Goal: Task Accomplishment & Management: Complete application form

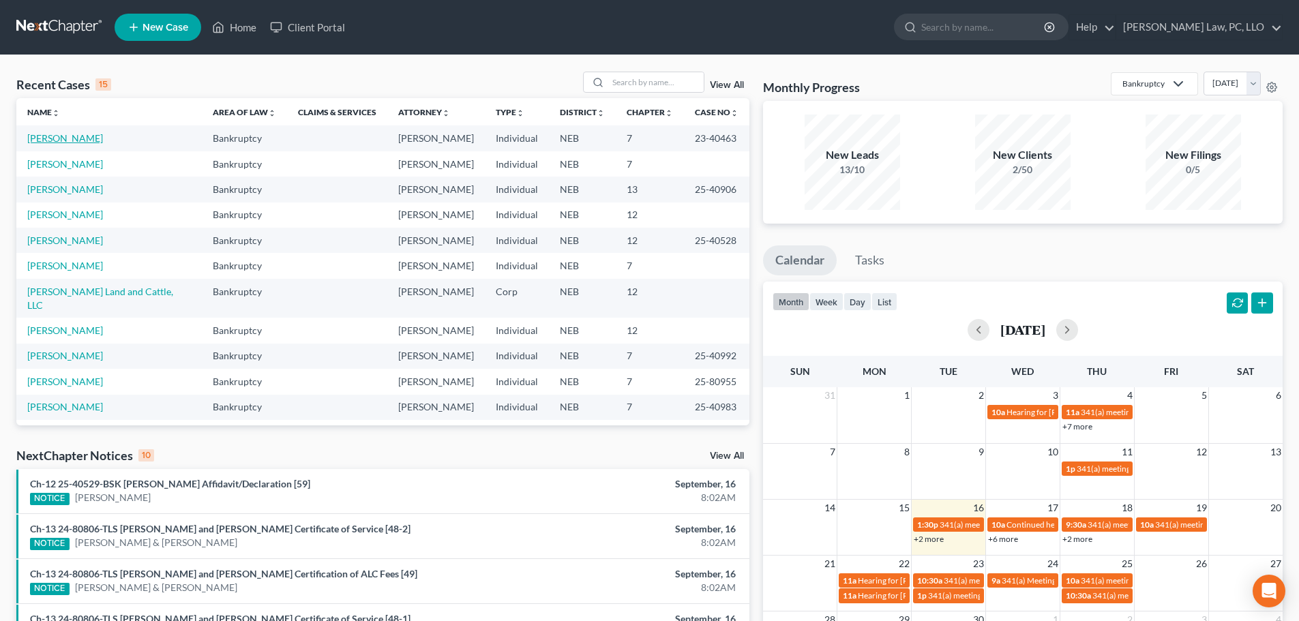
click at [68, 137] on link "[PERSON_NAME]" at bounding box center [65, 138] width 76 height 12
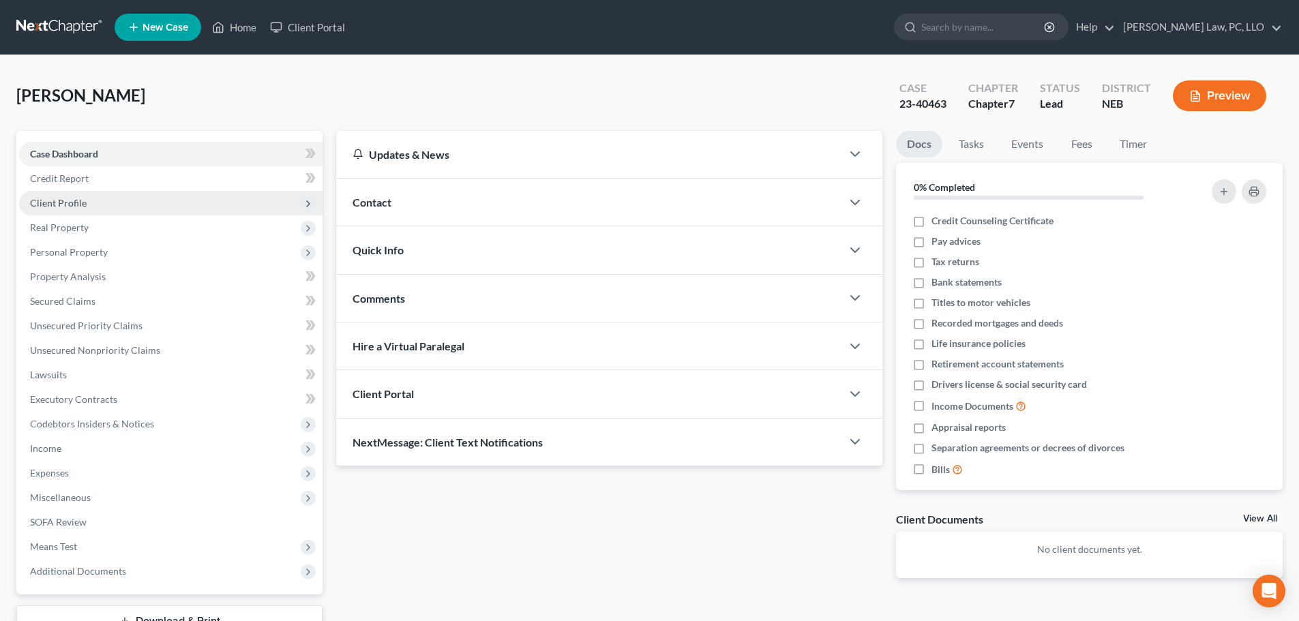
click at [71, 200] on span "Client Profile" at bounding box center [58, 203] width 57 height 12
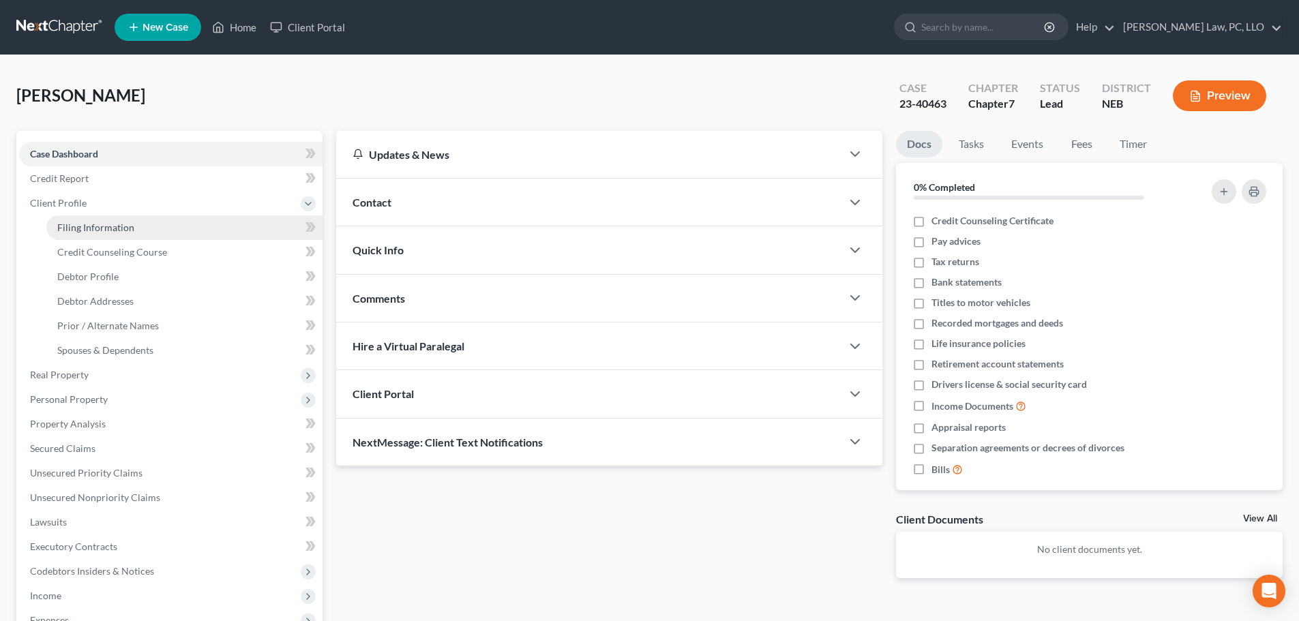
click at [84, 220] on link "Filing Information" at bounding box center [184, 228] width 276 height 25
select select "1"
select select "0"
select select "48"
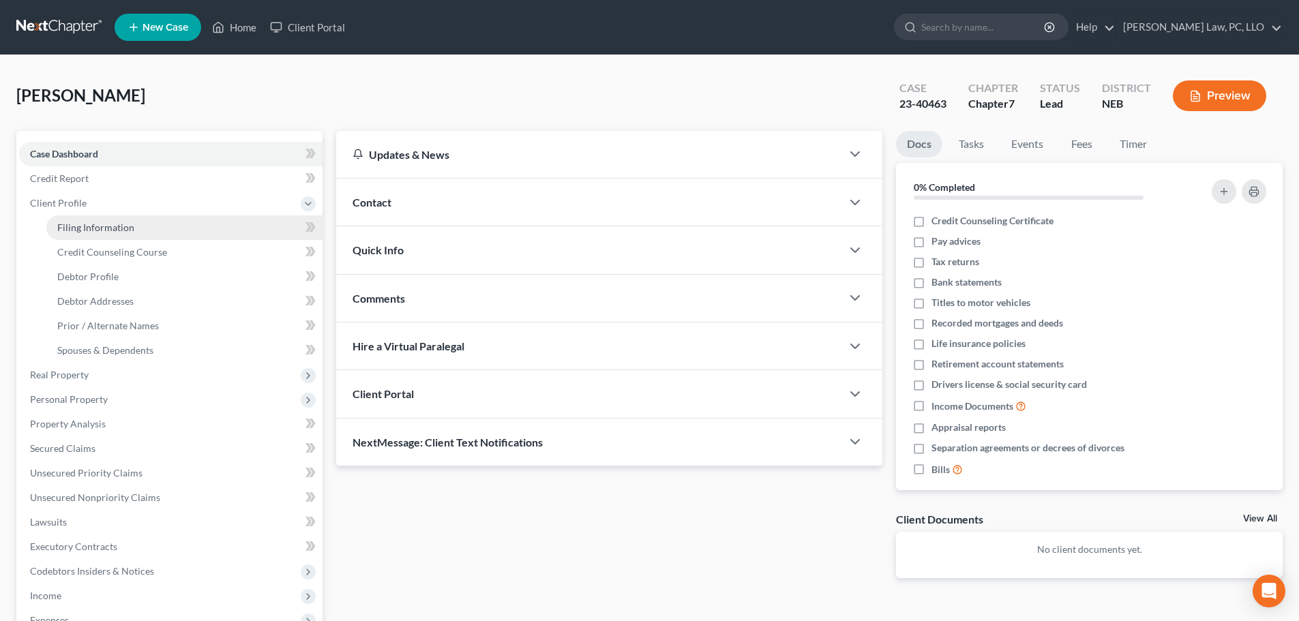
select select "0"
select select "30"
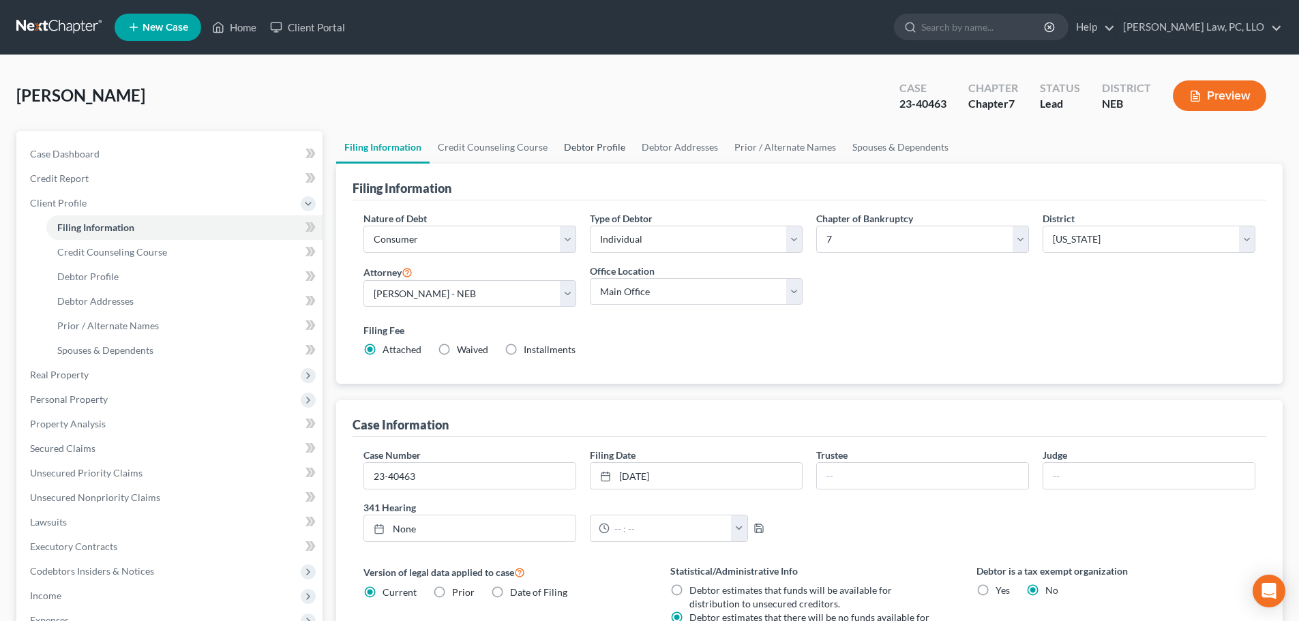
click at [587, 150] on link "Debtor Profile" at bounding box center [595, 147] width 78 height 33
select select "1"
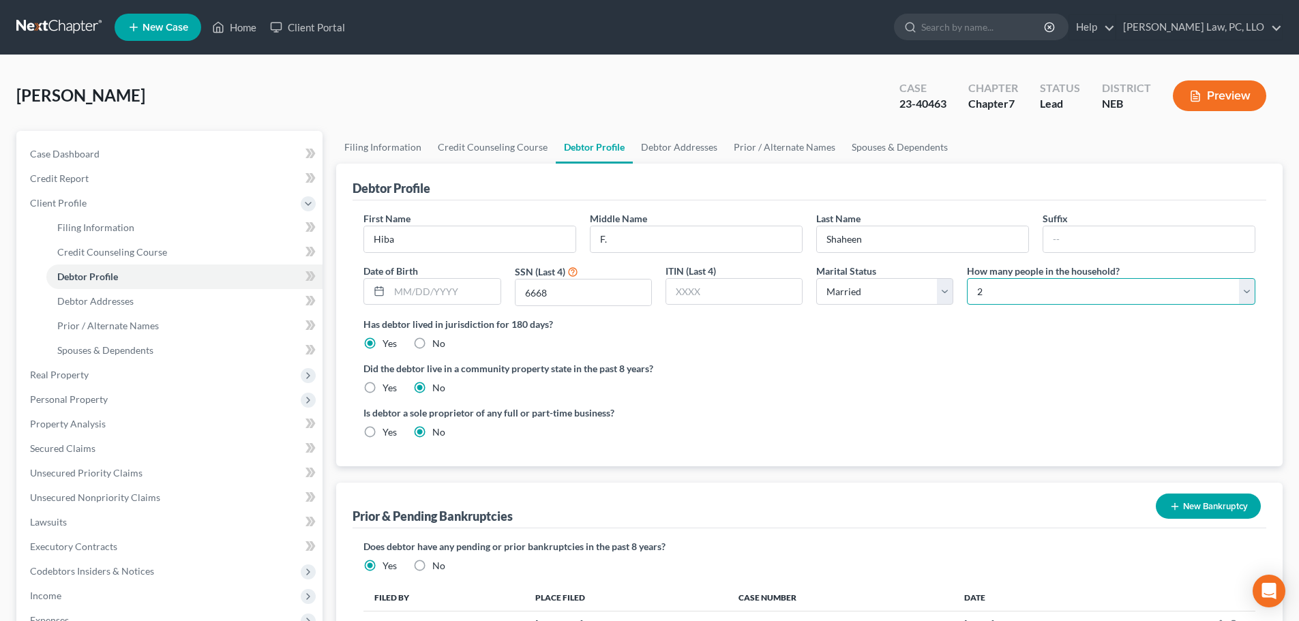
click at [1001, 293] on select "Select 1 2 3 4 5 6 7 8 9 10 11 12 13 14 15 16 17 18 19 20" at bounding box center [1111, 291] width 288 height 27
select select "0"
click at [967, 278] on select "Select 1 2 3 4 5 6 7 8 9 10 11 12 13 14 15 16 17 18 19 20" at bounding box center [1111, 291] width 288 height 27
click at [750, 385] on div "Did the debtor live in a community property state in the past 8 years? Yes No" at bounding box center [810, 377] width 892 height 33
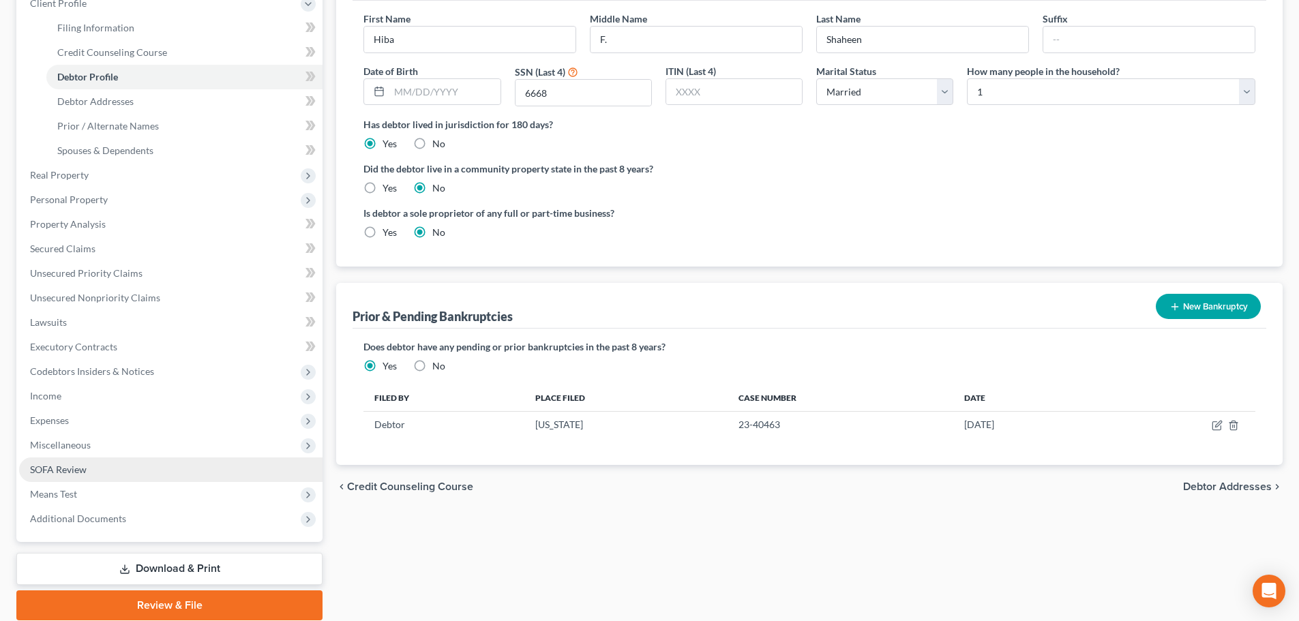
scroll to position [205, 0]
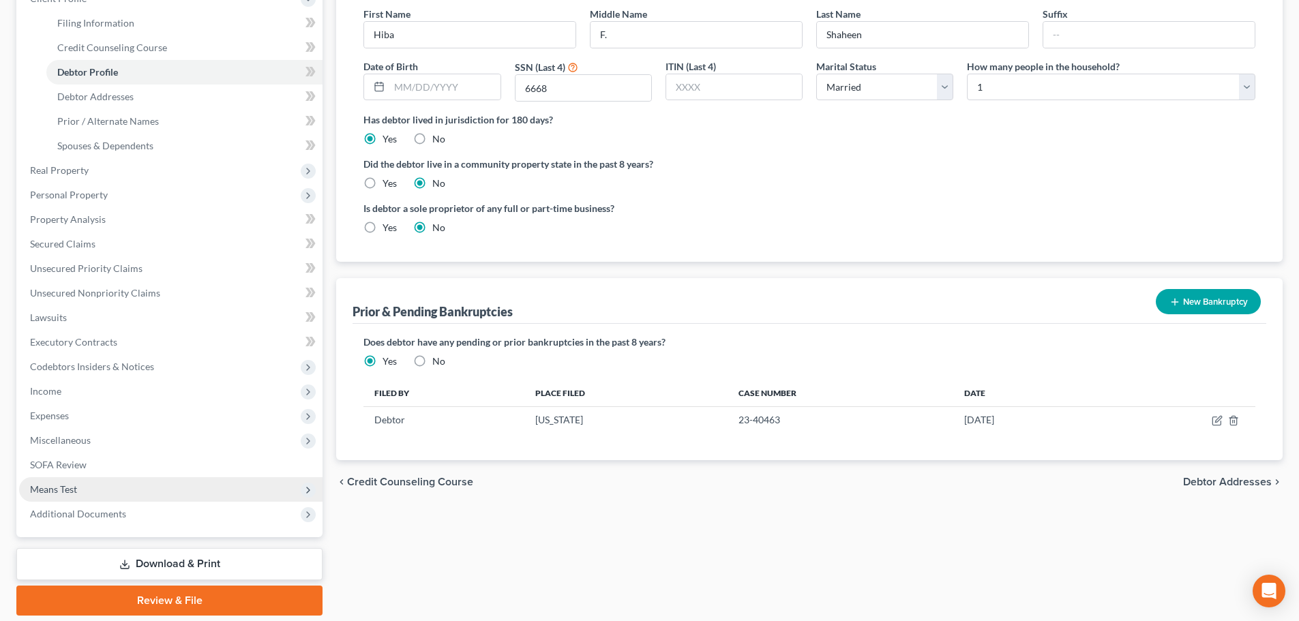
click at [102, 485] on span "Means Test" at bounding box center [170, 489] width 303 height 25
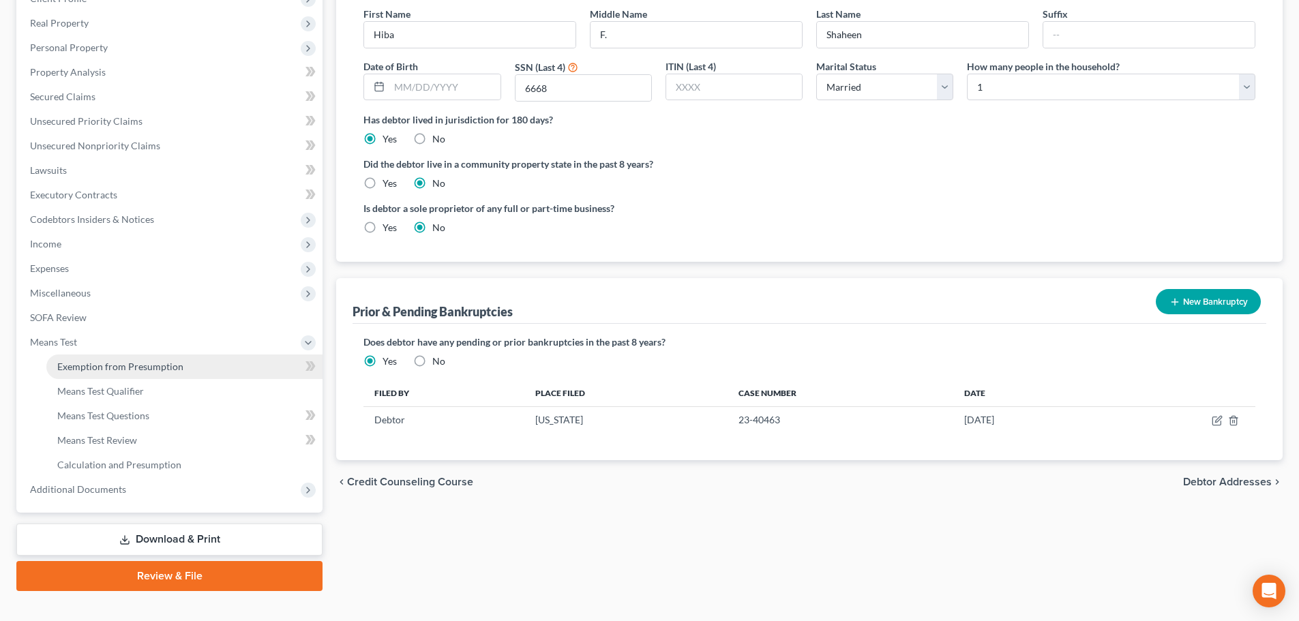
click at [121, 368] on span "Exemption from Presumption" at bounding box center [120, 367] width 126 height 12
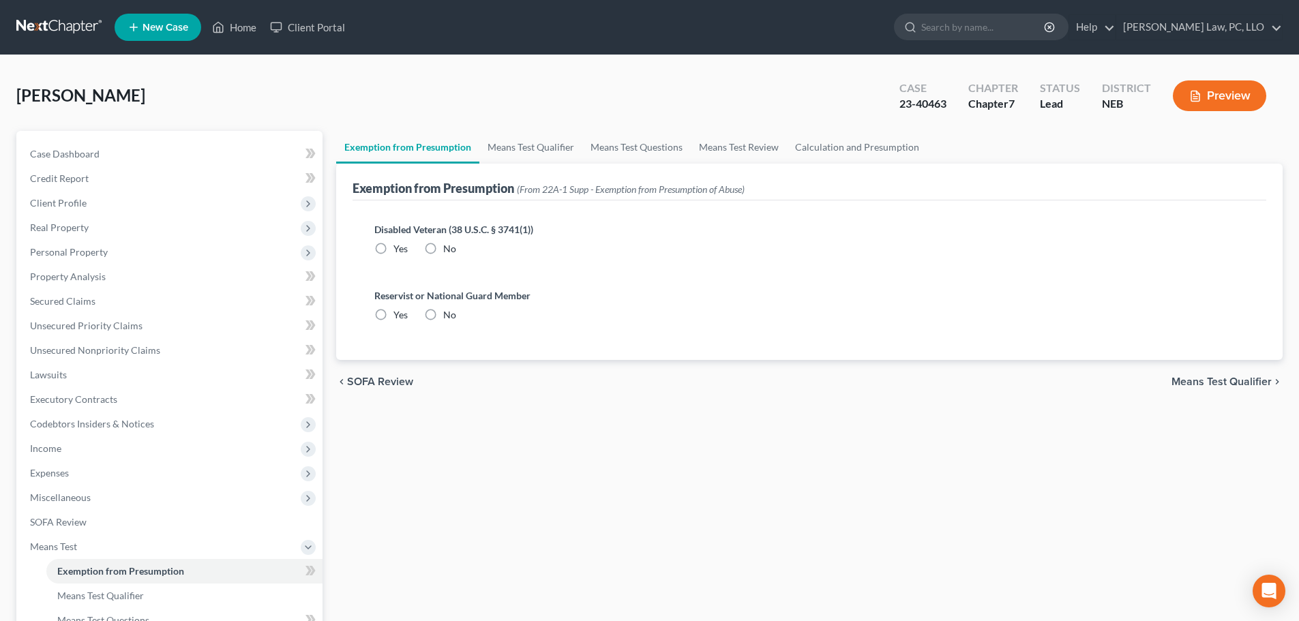
drag, startPoint x: 428, startPoint y: 246, endPoint x: 431, endPoint y: 271, distance: 24.7
click at [443, 246] on label "No" at bounding box center [449, 249] width 13 height 14
click at [449, 246] on input "No" at bounding box center [453, 246] width 9 height 9
radio input "true"
drag, startPoint x: 434, startPoint y: 314, endPoint x: 481, endPoint y: 222, distance: 102.8
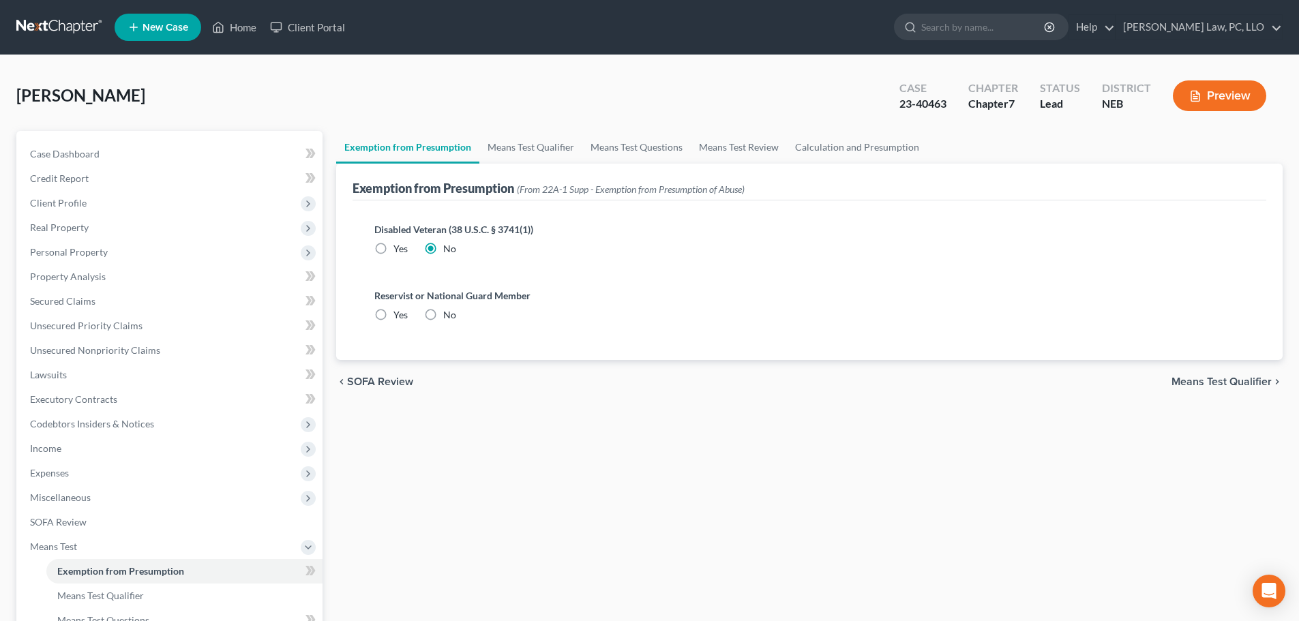
click at [443, 314] on label "No" at bounding box center [449, 315] width 13 height 14
click at [449, 314] on input "No" at bounding box center [453, 312] width 9 height 9
radio input "true"
click at [538, 151] on link "Means Test Qualifier" at bounding box center [530, 147] width 103 height 33
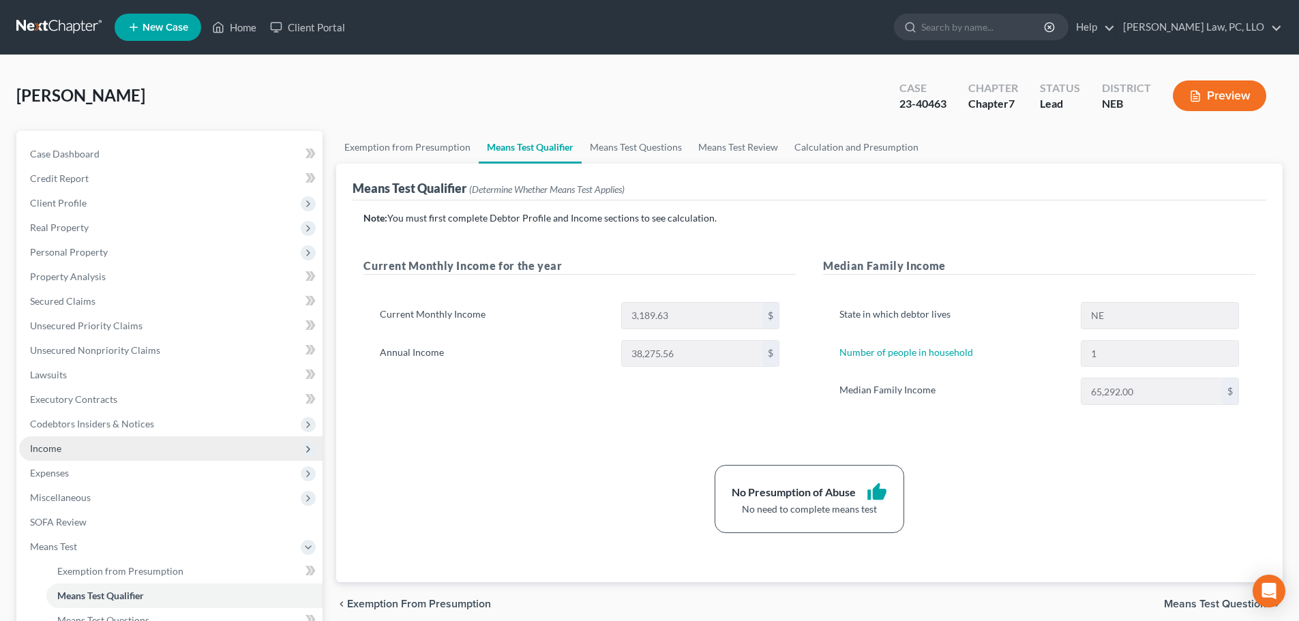
click at [69, 445] on span "Income" at bounding box center [170, 448] width 303 height 25
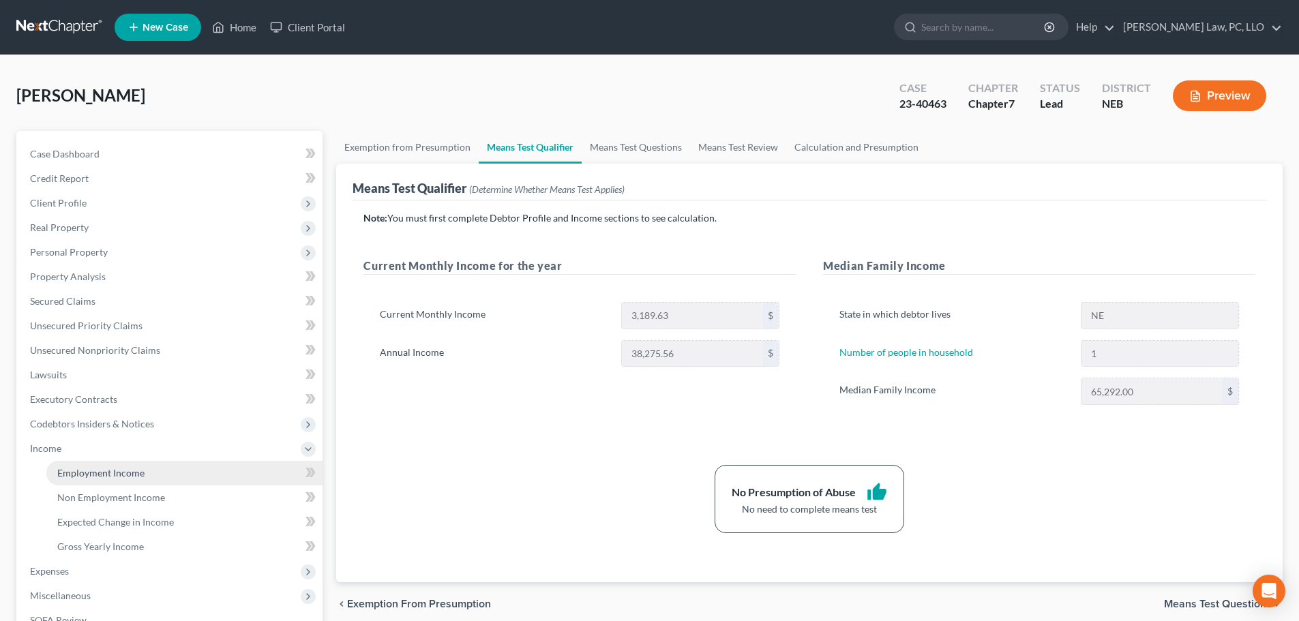
click at [78, 466] on link "Employment Income" at bounding box center [184, 473] width 276 height 25
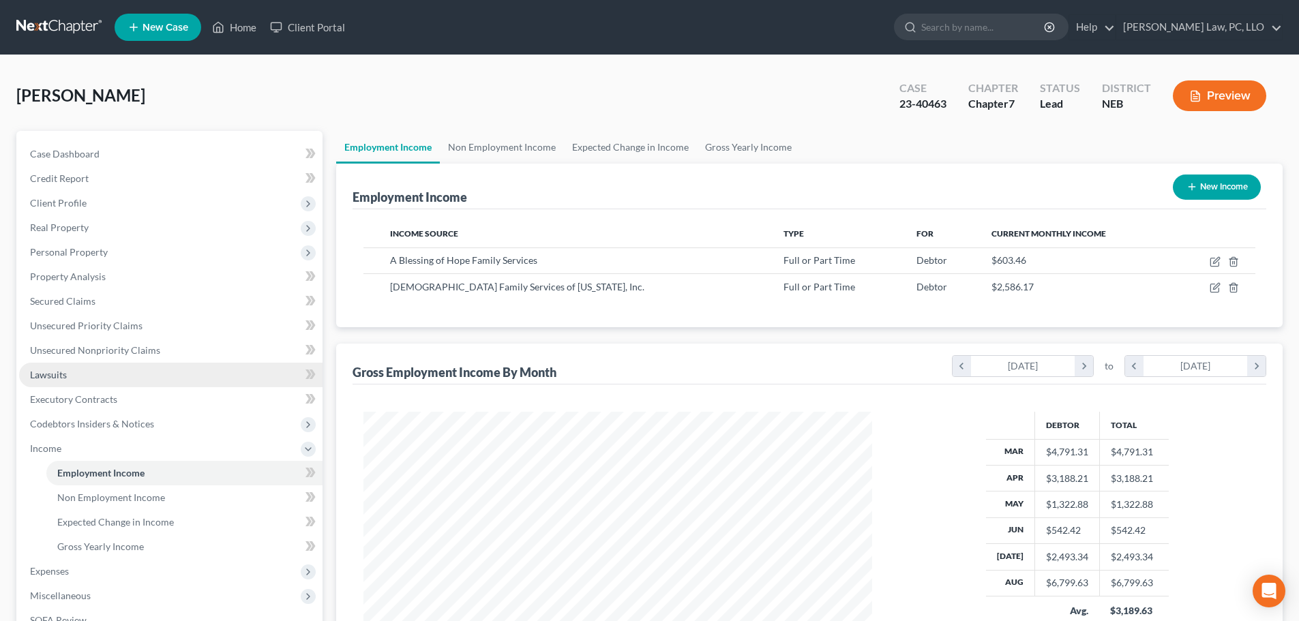
scroll to position [254, 536]
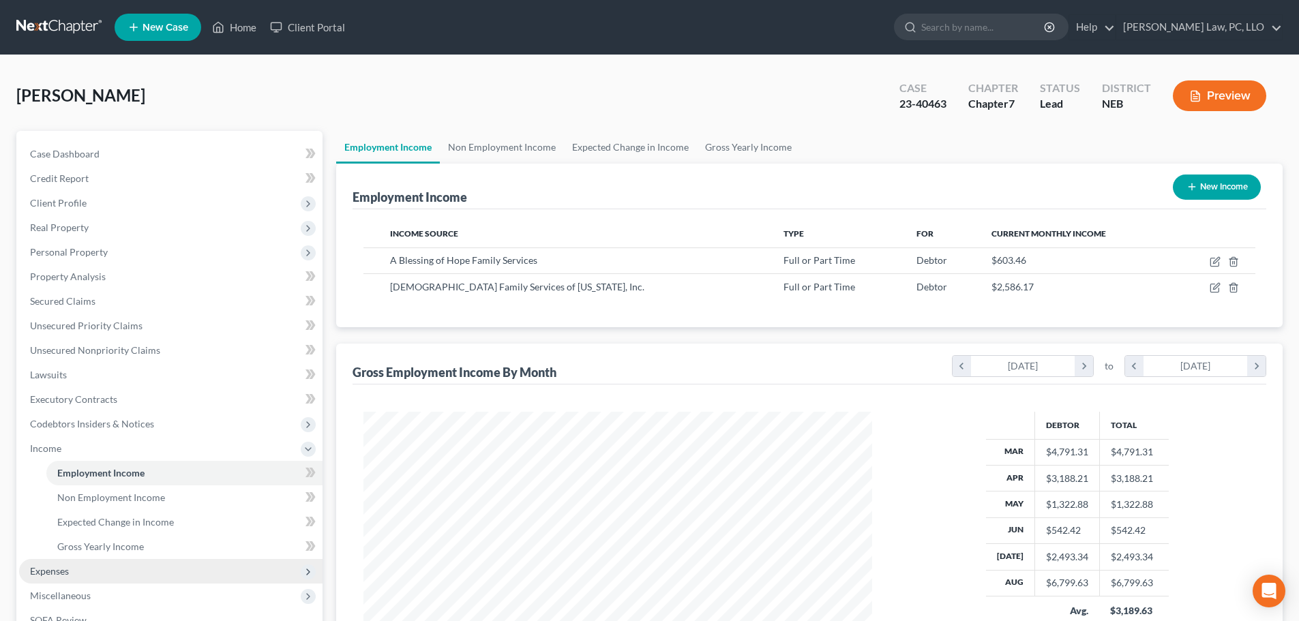
click at [40, 567] on span "Expenses" at bounding box center [49, 571] width 39 height 12
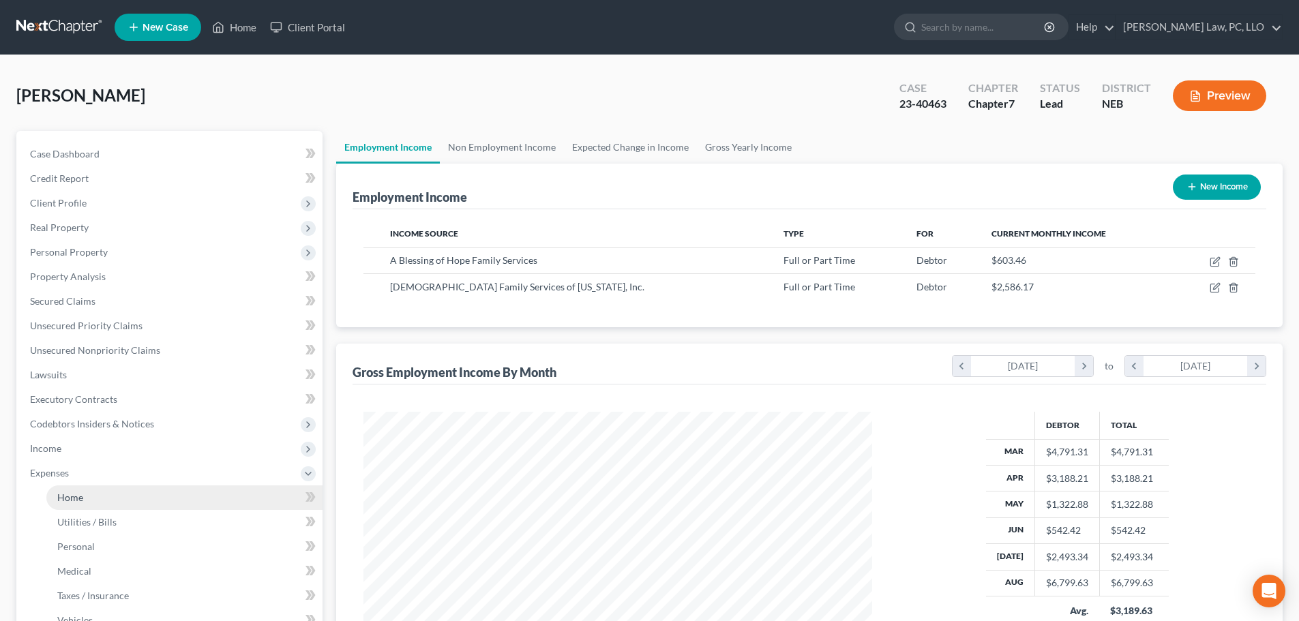
click at [95, 505] on link "Home" at bounding box center [184, 498] width 276 height 25
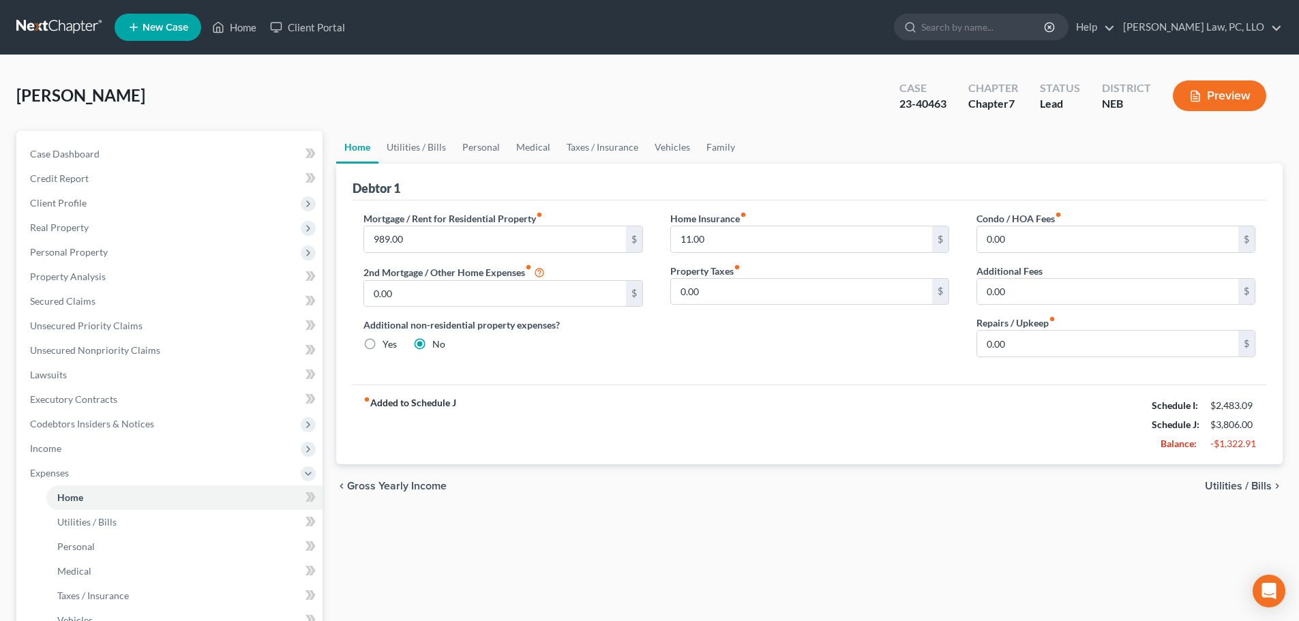
click at [379, 549] on div "Home Utilities / Bills Personal Medical Taxes / Insurance Vehicles Family Debto…" at bounding box center [809, 488] width 960 height 714
click at [239, 27] on link "Home" at bounding box center [234, 27] width 58 height 25
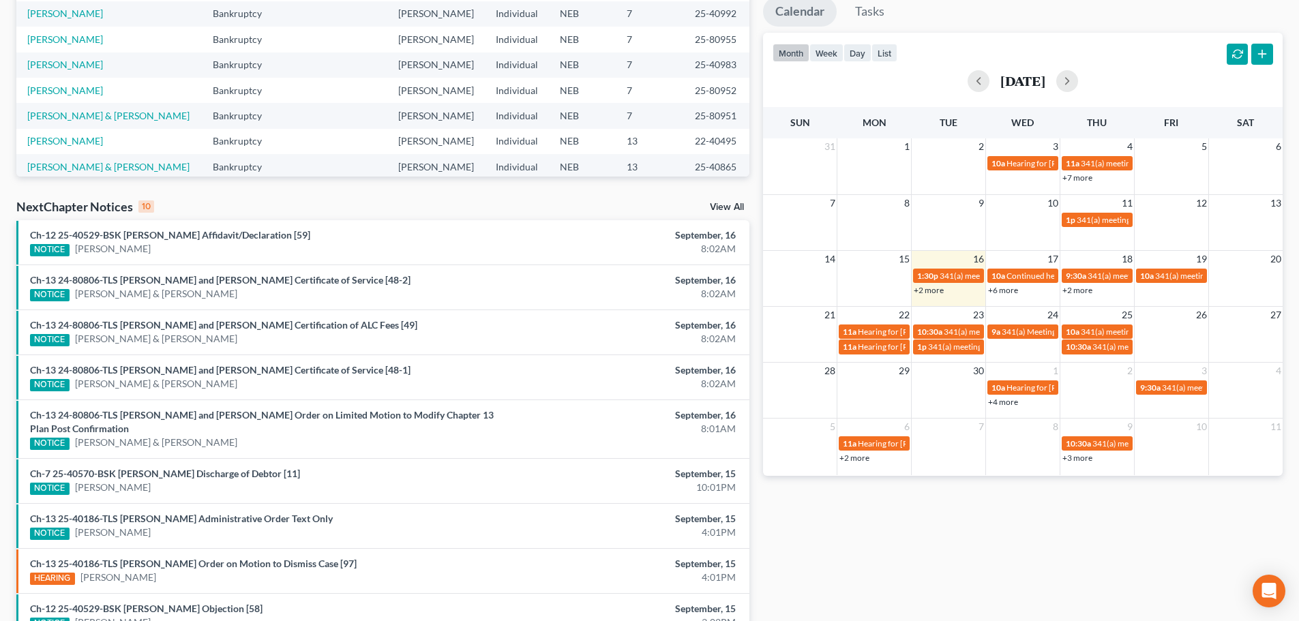
scroll to position [237, 0]
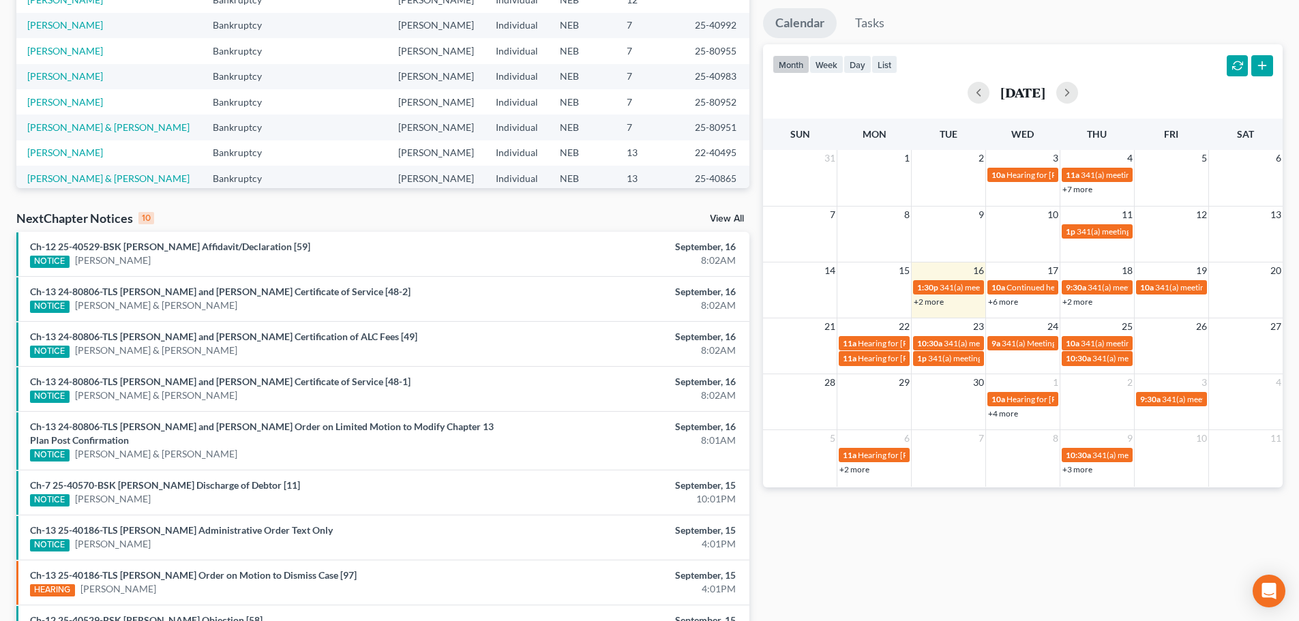
click at [715, 211] on div "NextChapter Notices 10 View All" at bounding box center [382, 221] width 733 height 22
click at [719, 228] on div "NextChapter Notices 10 View All" at bounding box center [382, 221] width 733 height 22
click at [719, 220] on link "View All" at bounding box center [727, 219] width 34 height 10
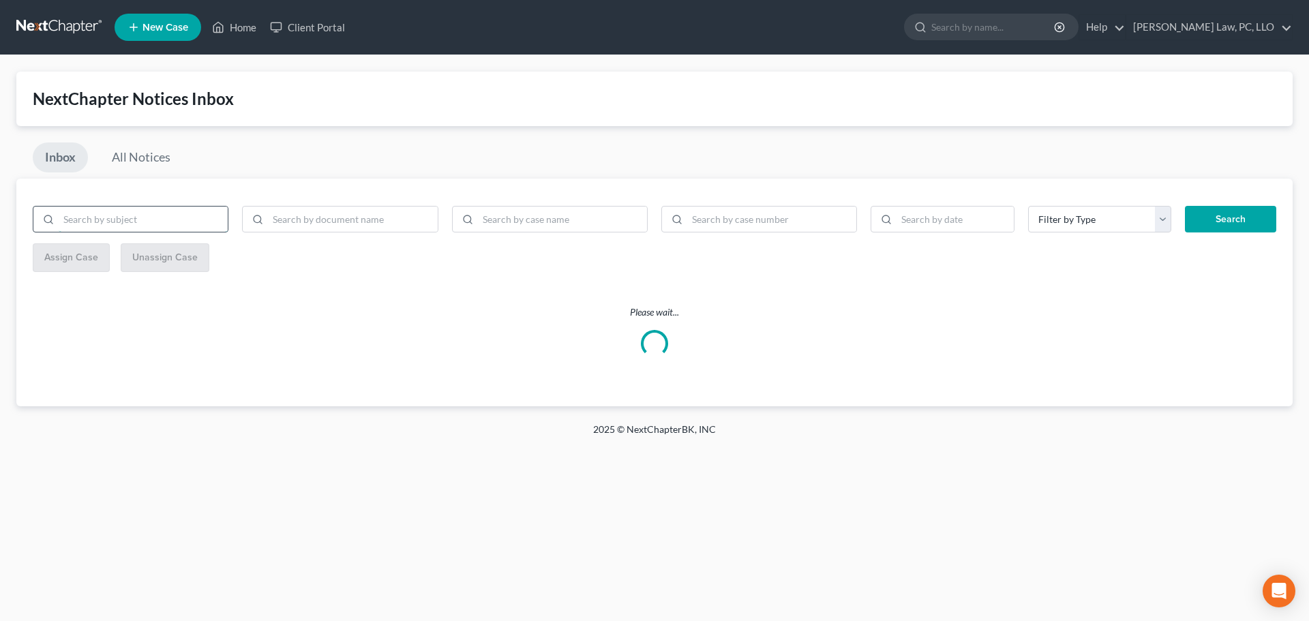
drag, startPoint x: 134, startPoint y: 220, endPoint x: 106, endPoint y: 220, distance: 28.6
click at [132, 220] on input "search" at bounding box center [143, 220] width 169 height 26
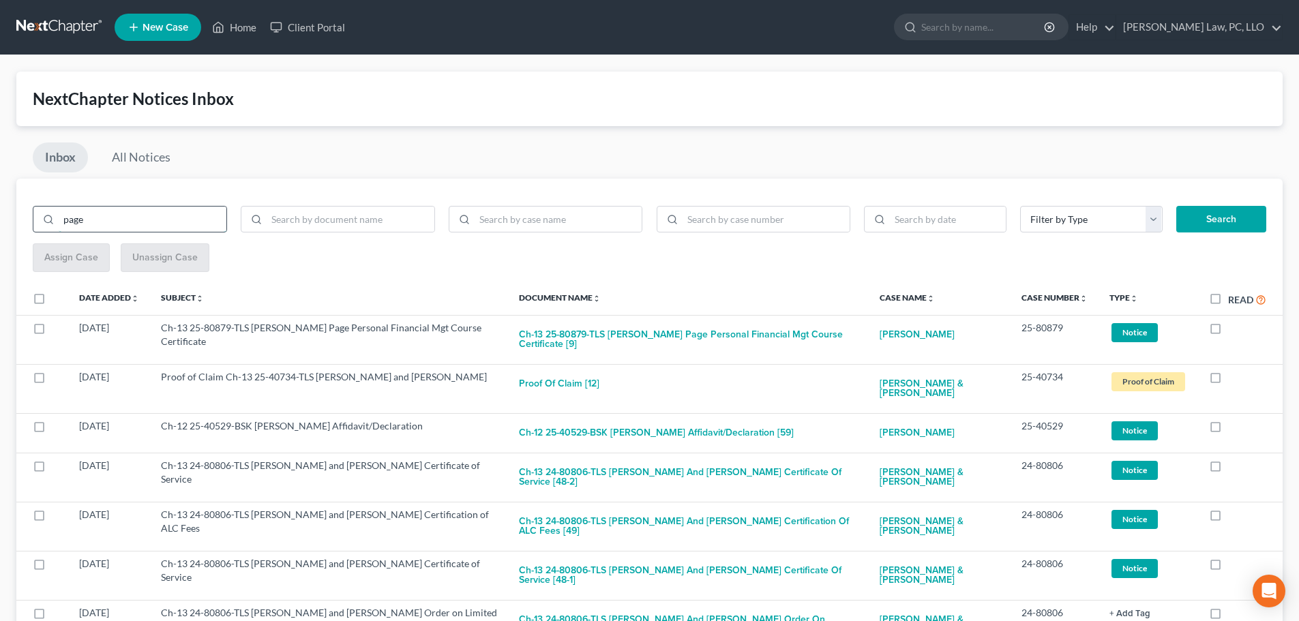
type input "page"
click at [1176, 206] on button "Search" at bounding box center [1221, 219] width 90 height 27
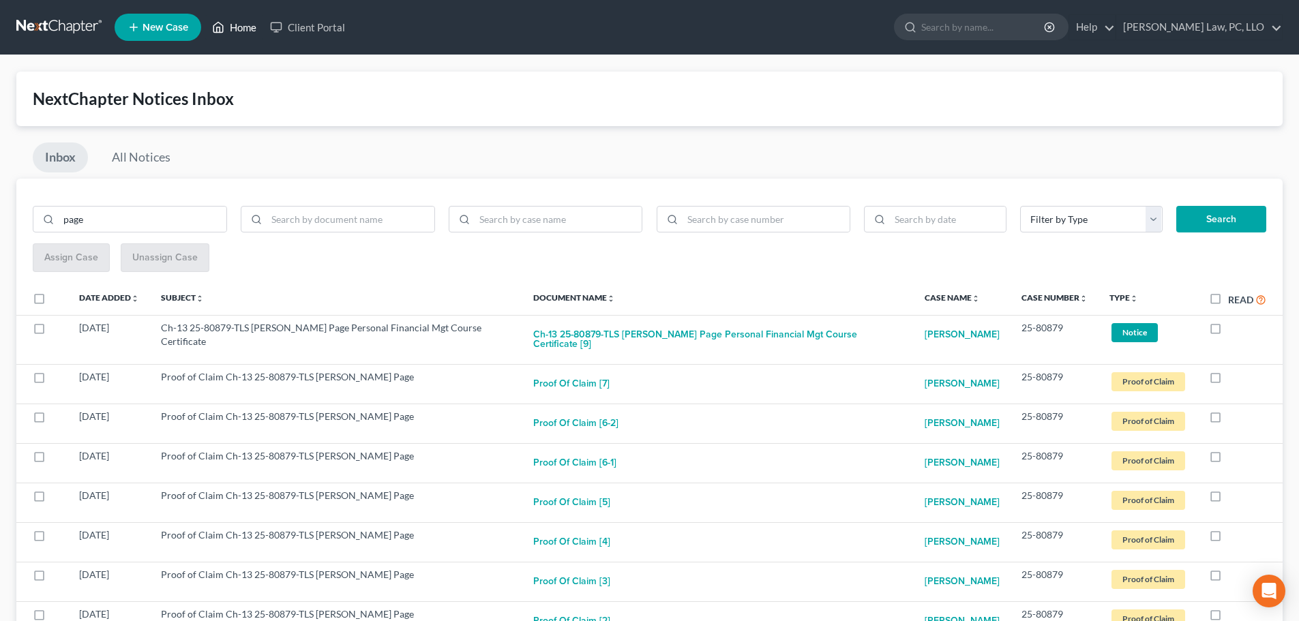
click at [219, 20] on icon at bounding box center [218, 27] width 12 height 16
